Goal: Task Accomplishment & Management: Use online tool/utility

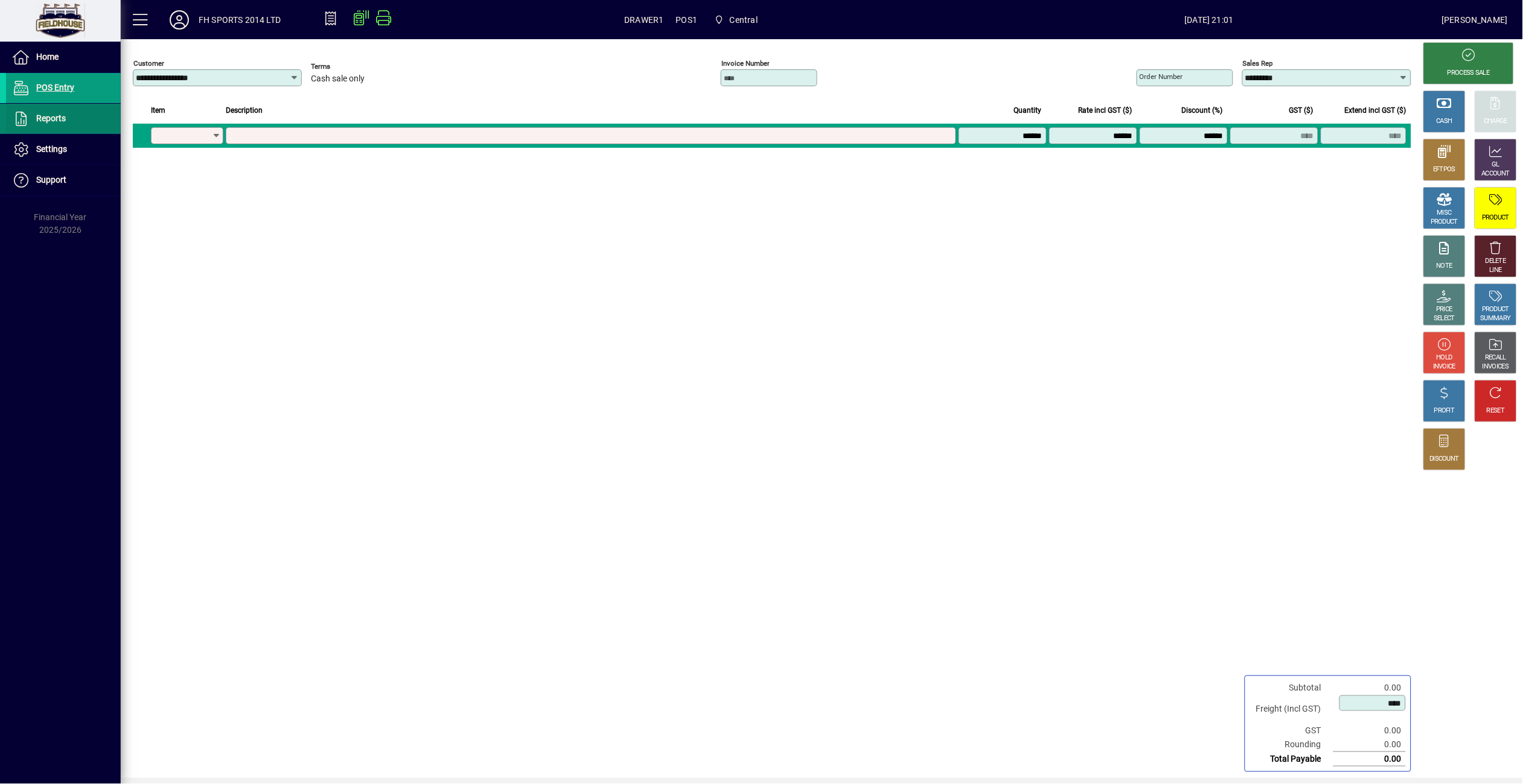
click at [77, 132] on span at bounding box center [64, 119] width 115 height 29
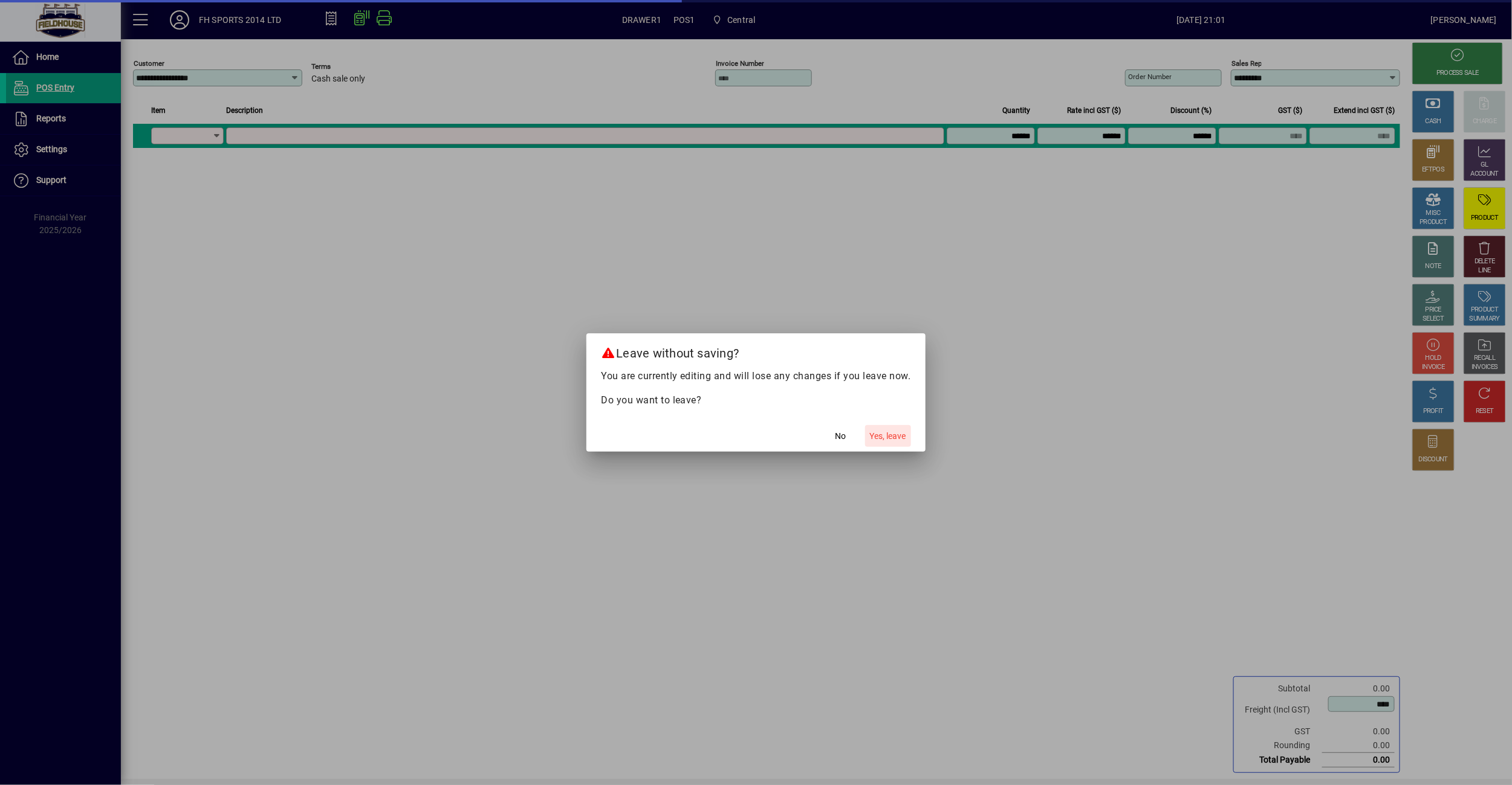
click at [892, 422] on span "button" at bounding box center [888, 436] width 46 height 29
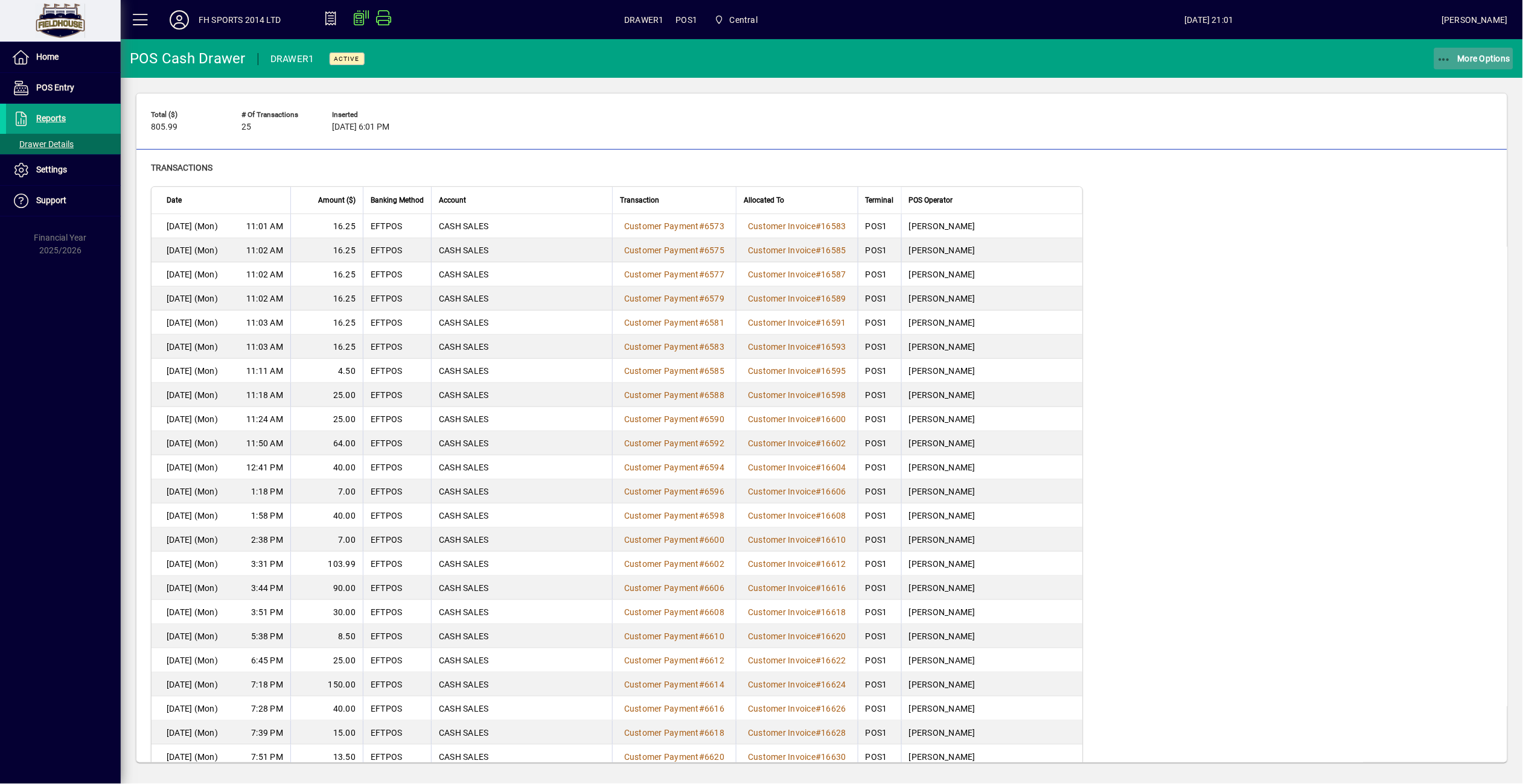
click at [1469, 46] on span "button" at bounding box center [1474, 58] width 79 height 29
click at [1455, 170] on span "Cash Drawer Report" at bounding box center [1458, 163] width 109 height 14
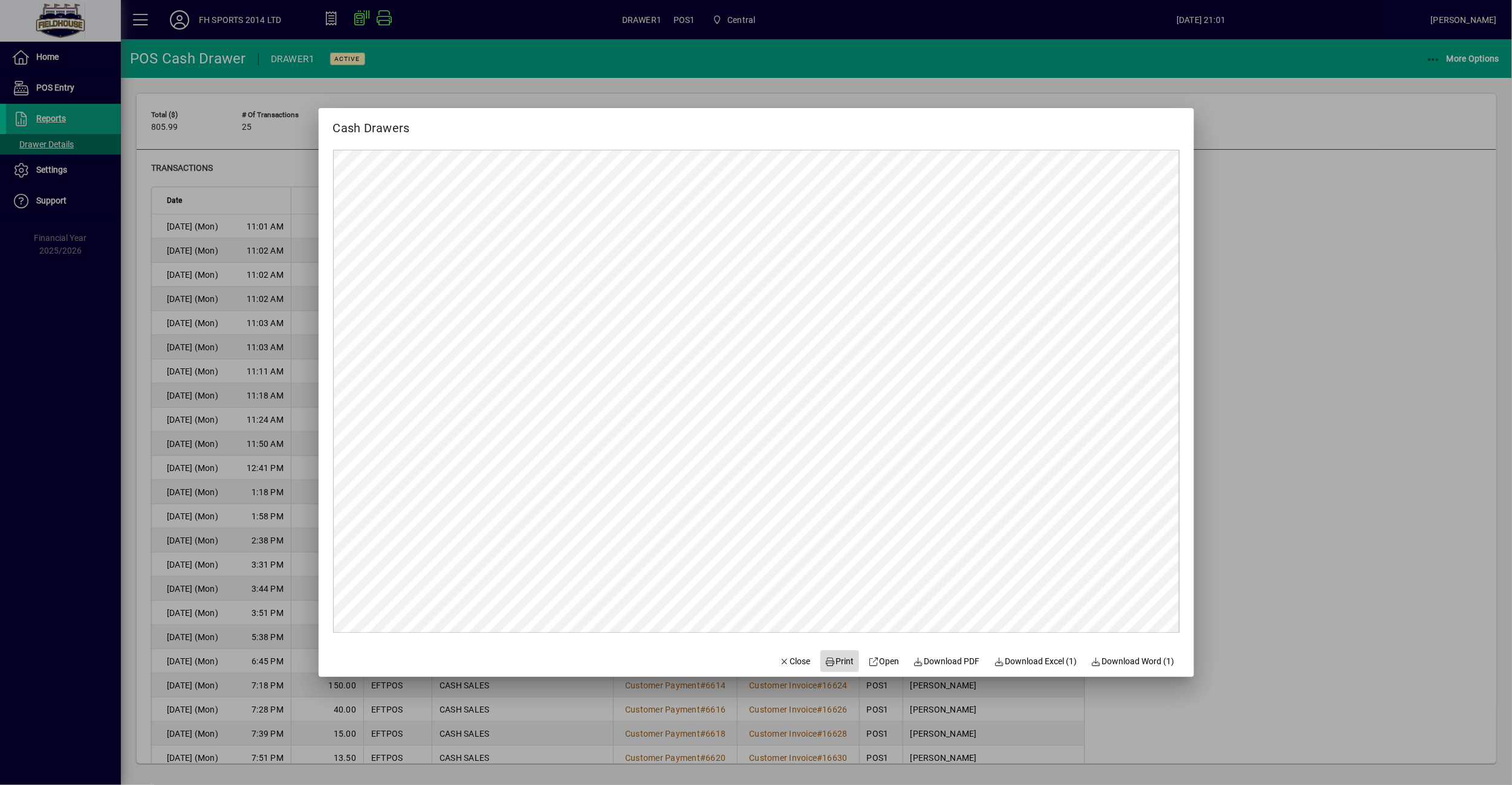
click at [825, 658] on icon at bounding box center [830, 662] width 11 height 9
click at [779, 658] on icon "button" at bounding box center [785, 662] width 11 height 9
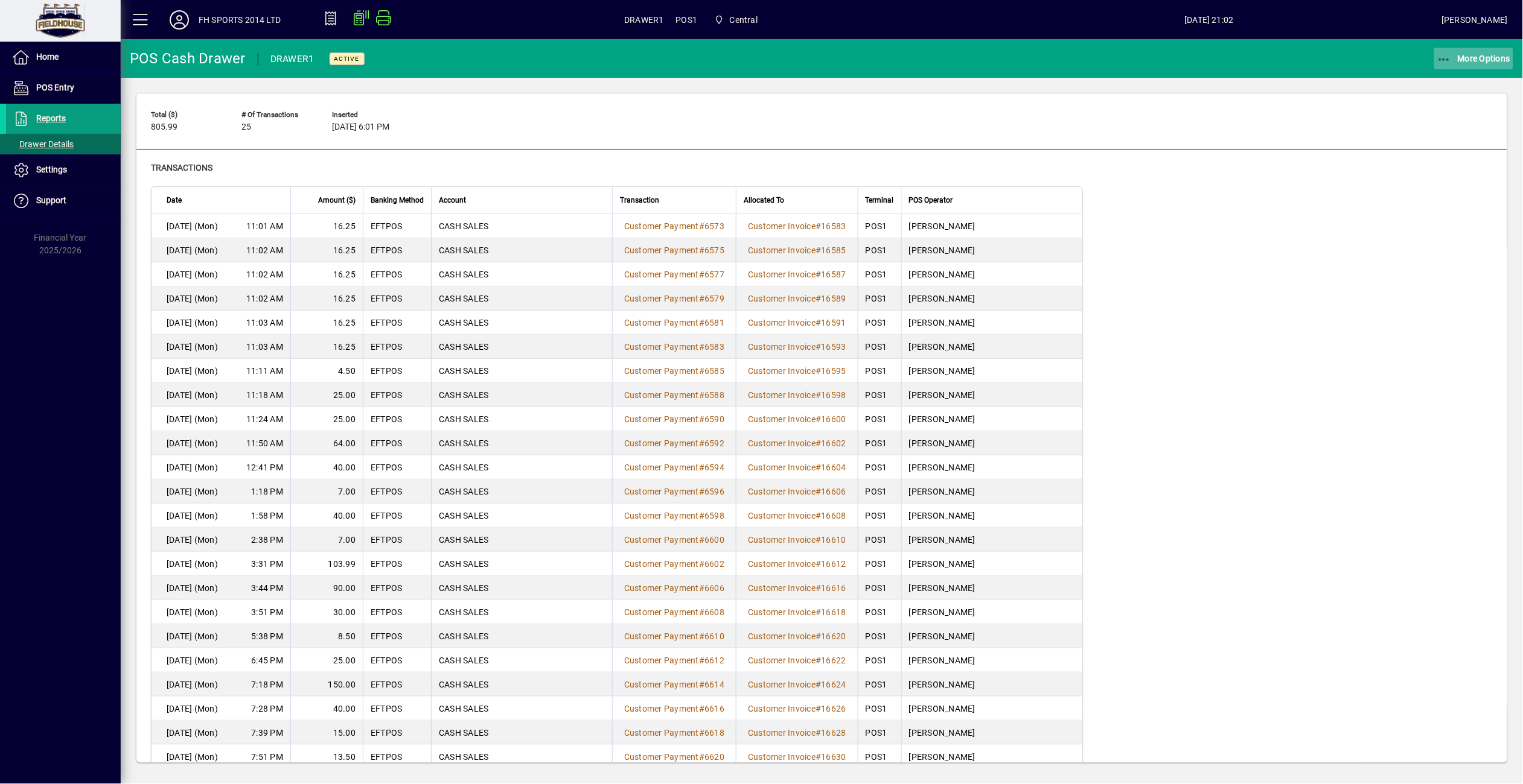
click at [1472, 57] on span "More Options" at bounding box center [1474, 58] width 74 height 9
click at [1462, 83] on span "Remove" at bounding box center [1458, 85] width 109 height 14
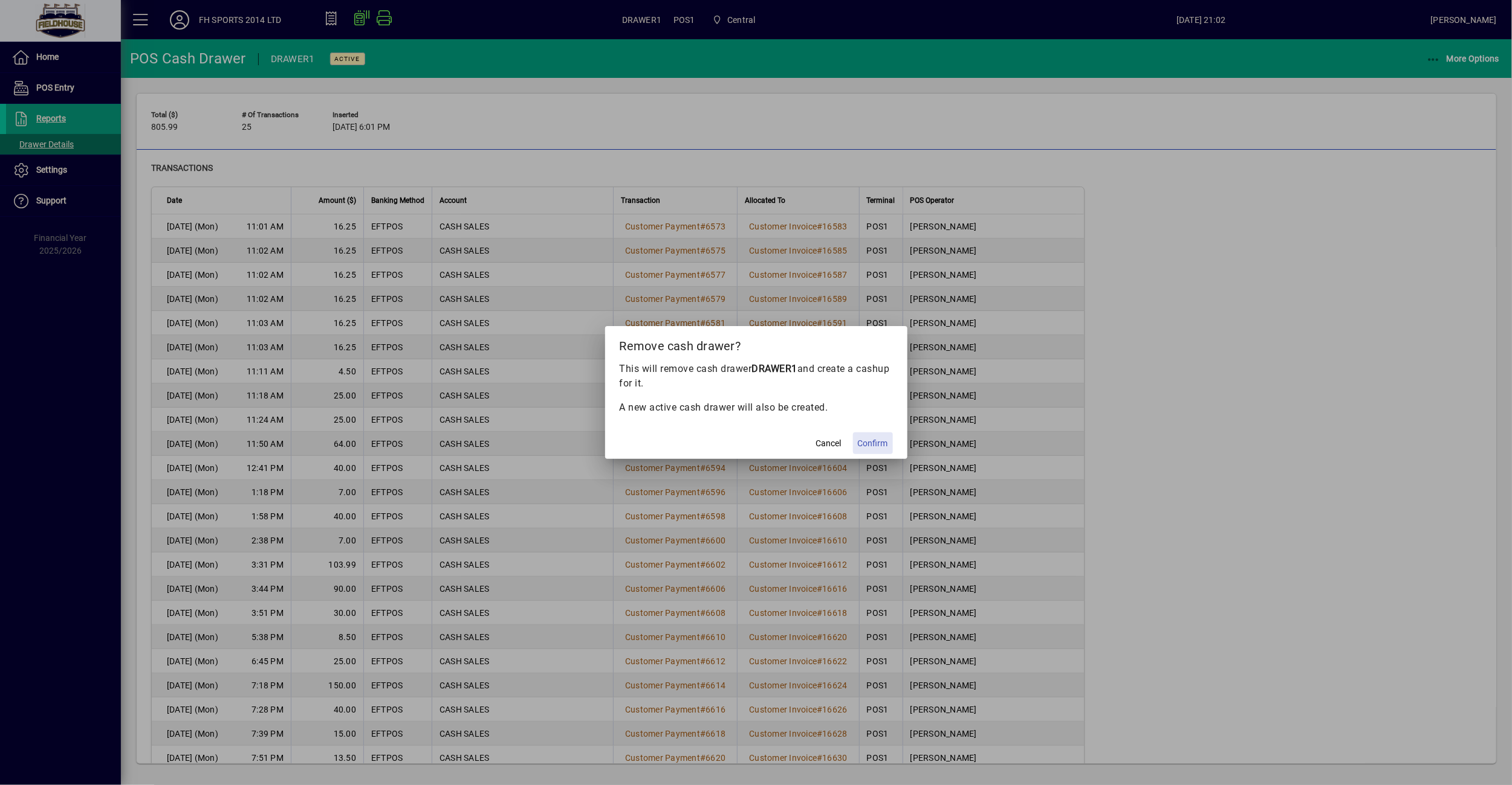
click at [881, 447] on span "Confirm" at bounding box center [873, 444] width 30 height 13
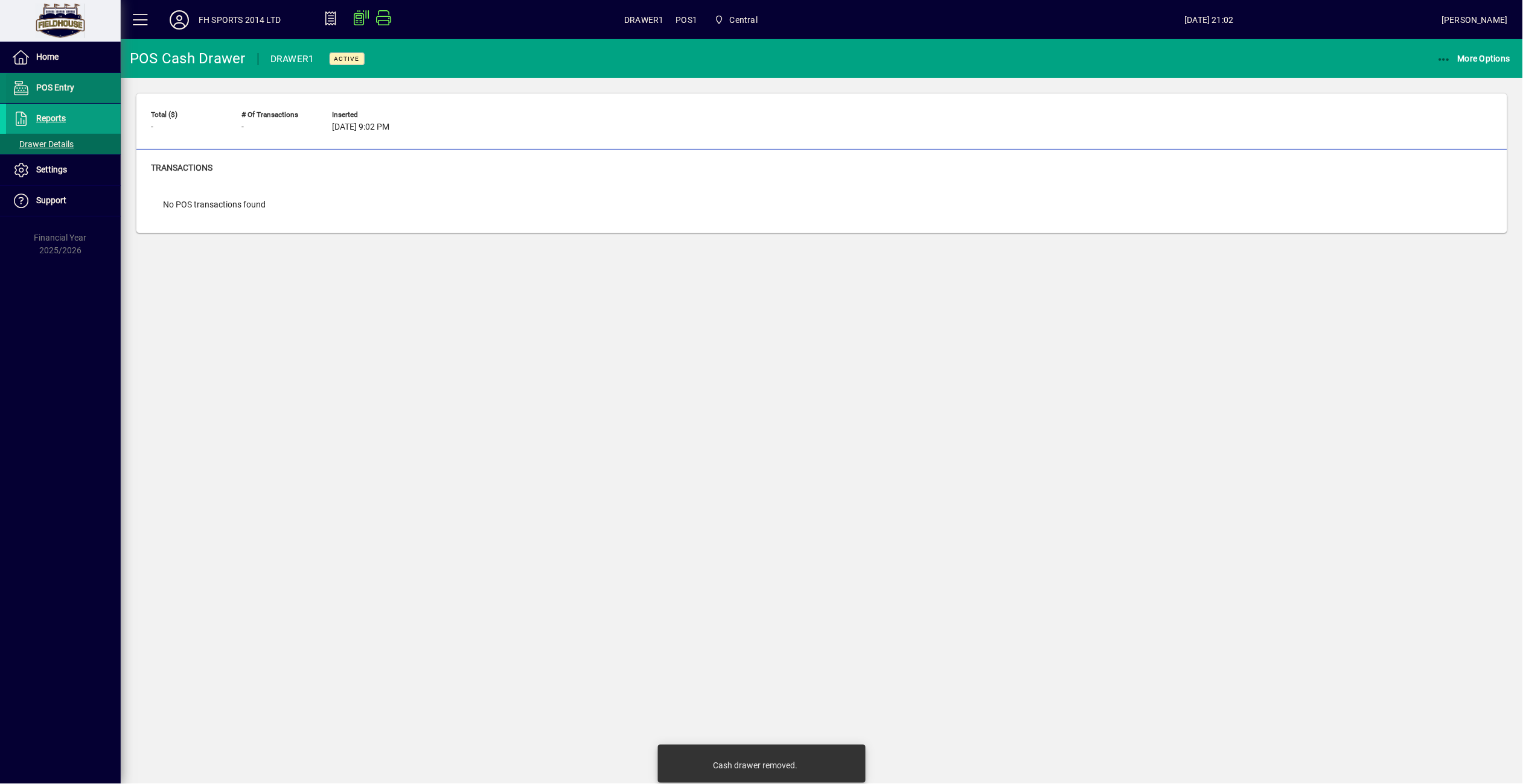
click at [51, 87] on span "POS Entry" at bounding box center [55, 87] width 38 height 9
